Goal: Task Accomplishment & Management: Manage account settings

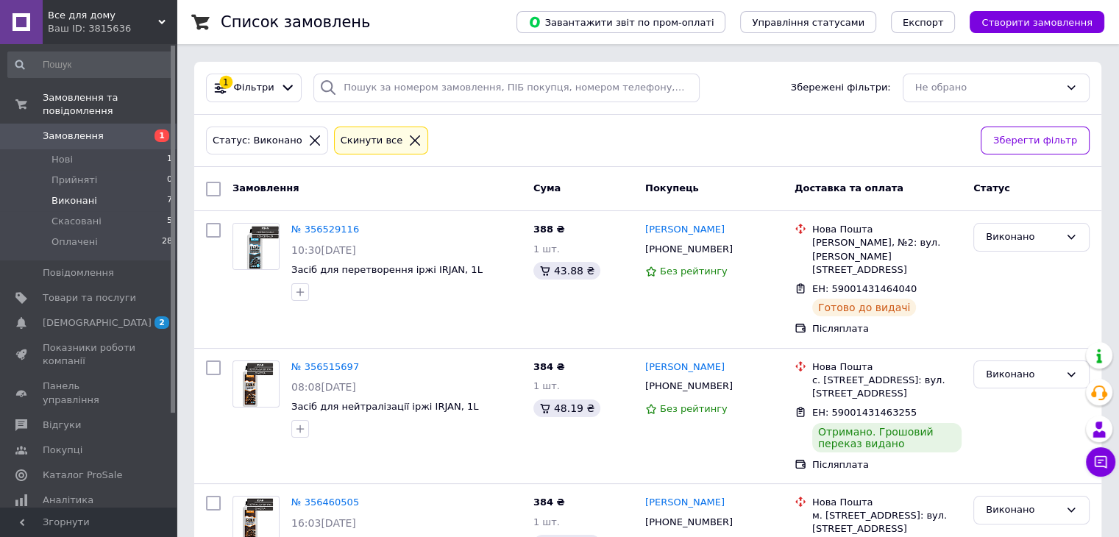
click at [308, 139] on icon at bounding box center [314, 140] width 13 height 13
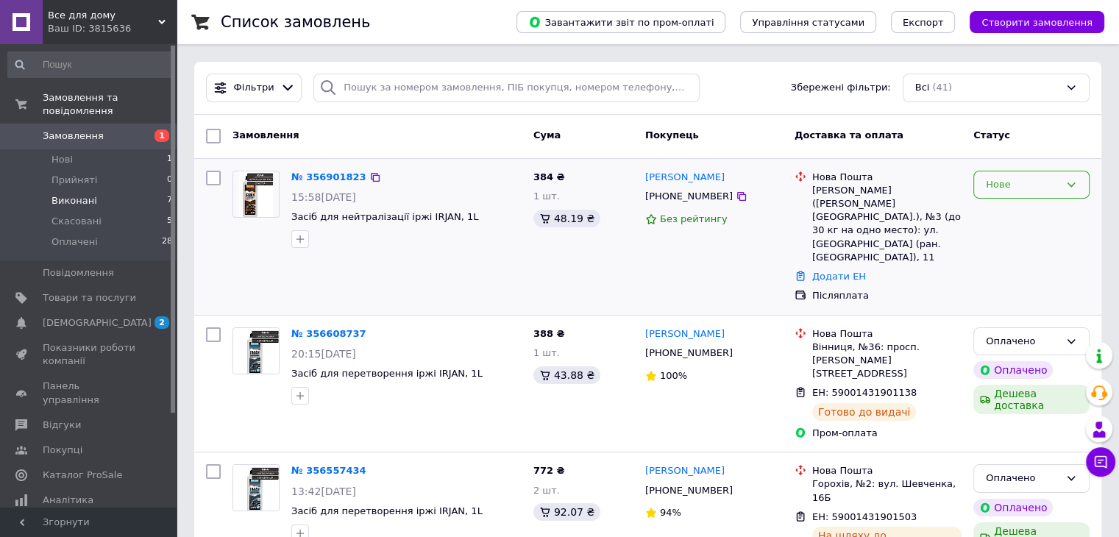
click at [1020, 183] on div "Нове" at bounding box center [1023, 184] width 74 height 15
click at [1012, 219] on li "Прийнято" at bounding box center [1031, 215] width 115 height 27
click at [824, 271] on link "Додати ЕН" at bounding box center [839, 276] width 54 height 11
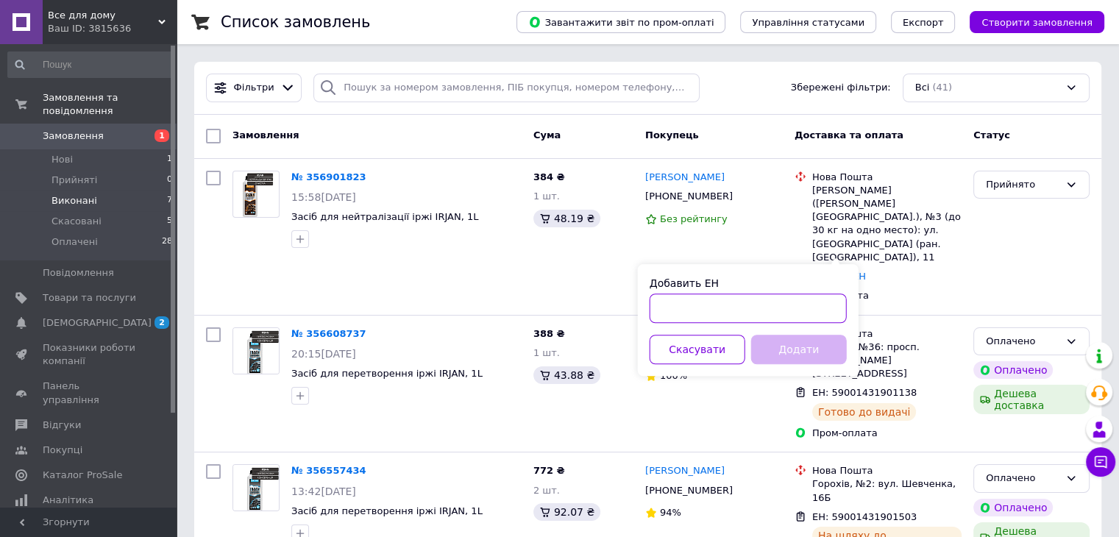
click at [674, 314] on input "Добавить ЕН" at bounding box center [748, 308] width 197 height 29
type input "59001432892871"
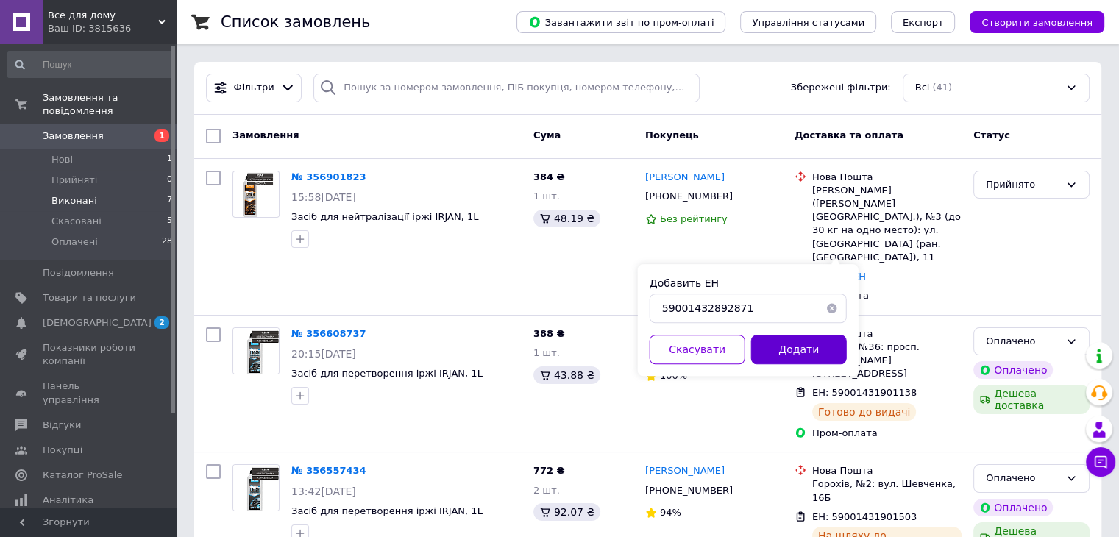
click at [800, 345] on button "Додати" at bounding box center [799, 349] width 96 height 29
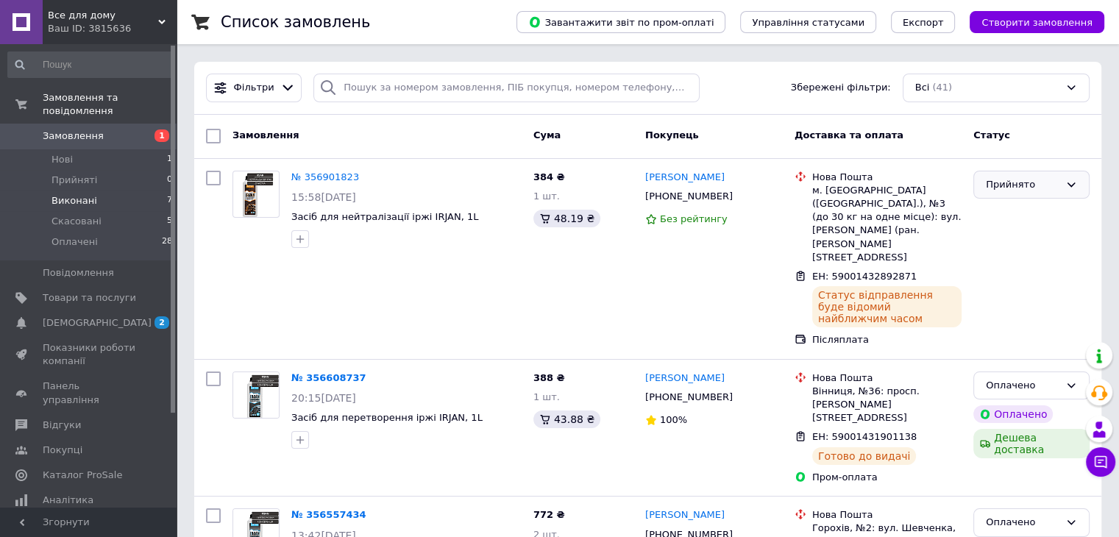
click at [1015, 181] on div "Прийнято" at bounding box center [1023, 184] width 74 height 15
click at [1009, 213] on li "Виконано" at bounding box center [1031, 215] width 115 height 27
